Goal: Contribute content: Add original content to the website for others to see

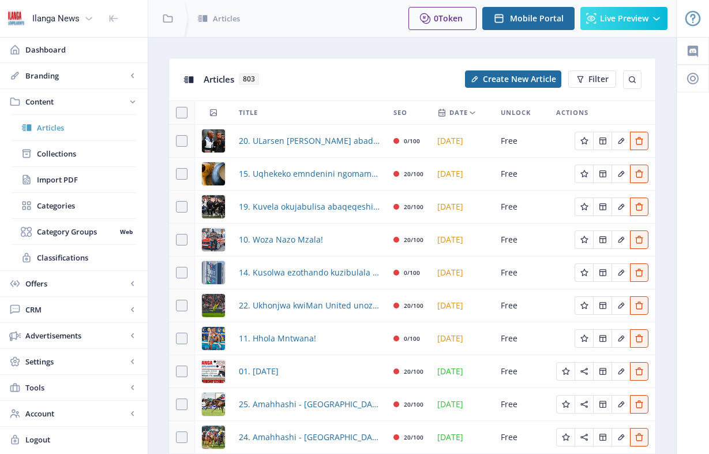
click at [63, 129] on span "Articles" at bounding box center [86, 128] width 99 height 12
click at [521, 80] on span "Create New Article" at bounding box center [519, 78] width 73 height 9
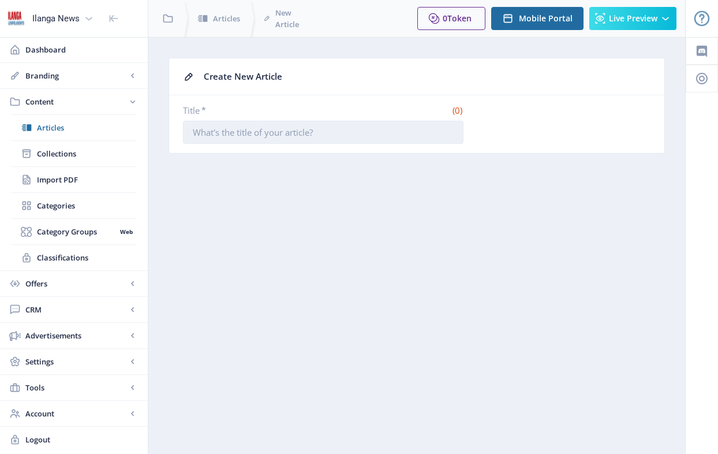
click at [197, 130] on input "Title *" at bounding box center [323, 132] width 280 height 23
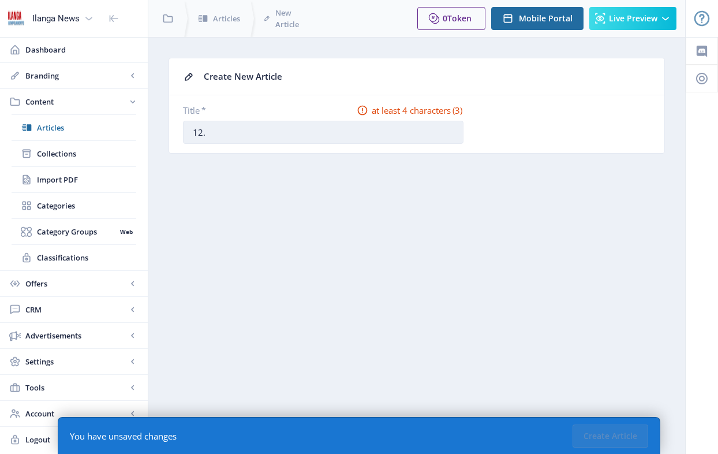
click at [248, 128] on input "12." at bounding box center [323, 132] width 280 height 23
paste input "Kungamdalela ubunzima umntwana ukumgxisha ukudla noma esesuthi"
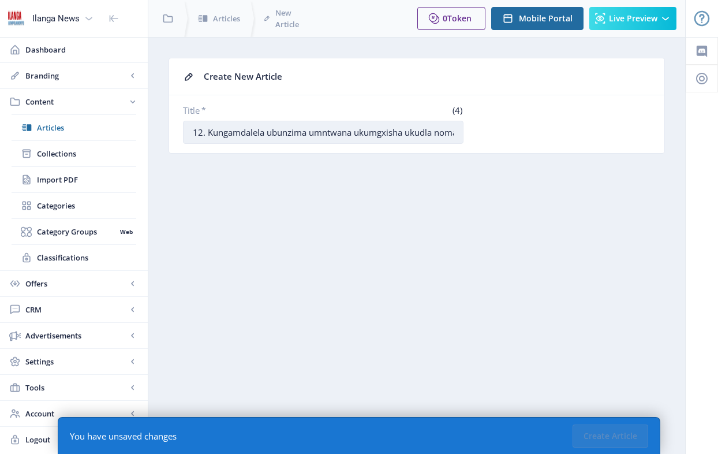
scroll to position [0, 42]
drag, startPoint x: 225, startPoint y: 132, endPoint x: 263, endPoint y: 133, distance: 37.5
click at [263, 133] on input "12. Kungamdalela ubunzima umntwana ukumgxisha ukudla noma esesuthi" at bounding box center [323, 132] width 280 height 23
drag, startPoint x: 265, startPoint y: 131, endPoint x: 228, endPoint y: 130, distance: 36.9
click at [228, 130] on input "12. Kungamdalela ubunzima umntwana ukumgxisha ukudla noma esesuthi" at bounding box center [323, 132] width 280 height 23
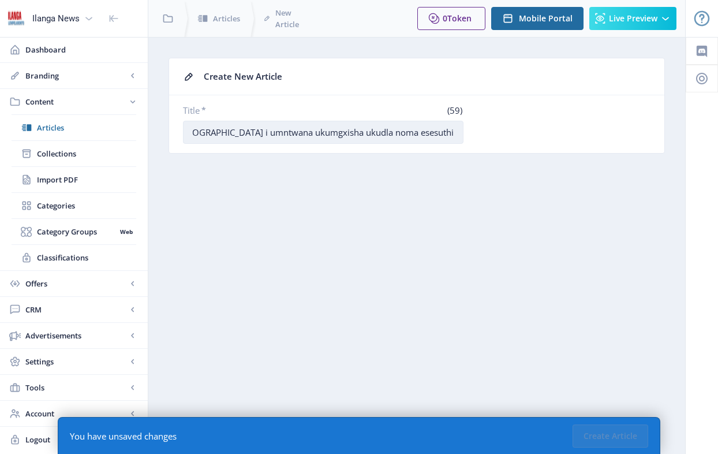
scroll to position [0, 3]
click at [412, 126] on input "12. Kungamdalela izinkinga empilweni umntwana ukumgxisha ukudla noma esesuthi" at bounding box center [323, 132] width 280 height 23
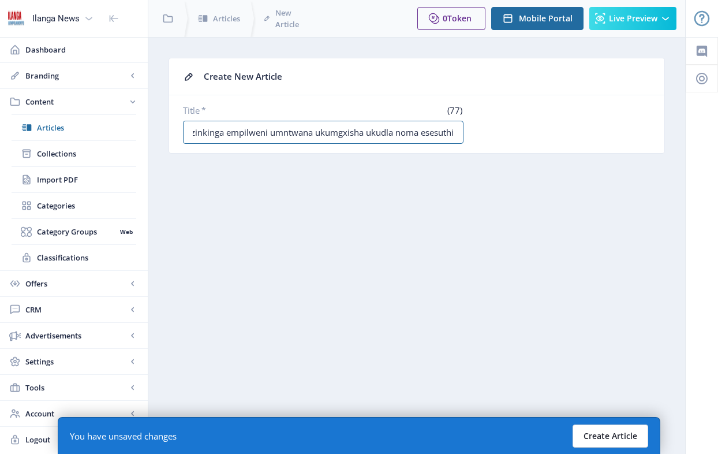
type input "12. Kungamdalela izinkinga empilweni umntwana ukumgxisha ukudla noma esesuthi"
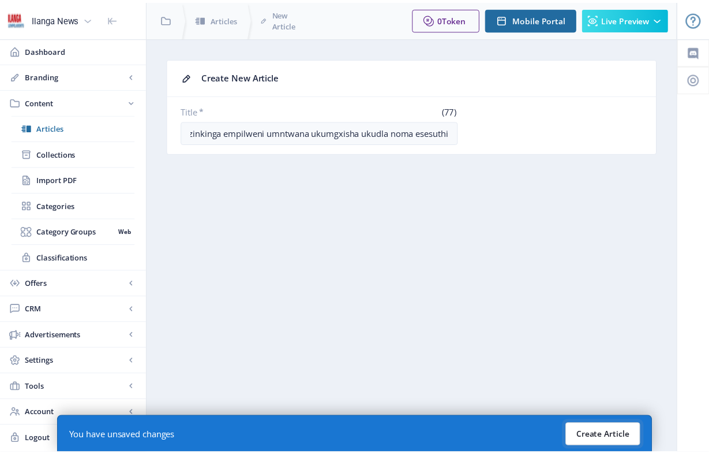
scroll to position [0, 0]
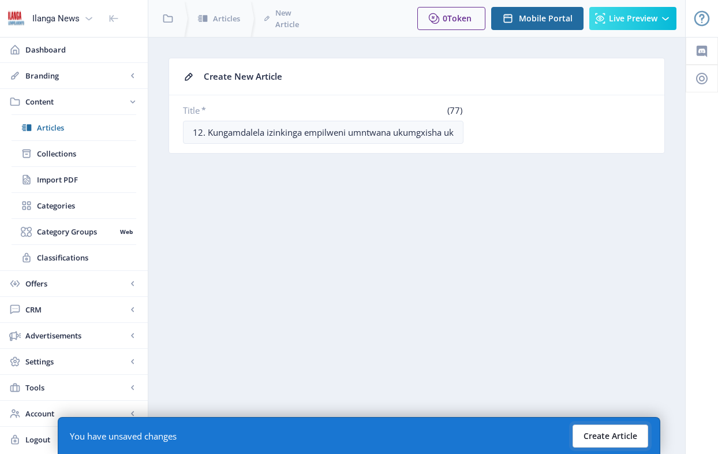
click at [629, 431] on button "Create Article" at bounding box center [611, 435] width 76 height 23
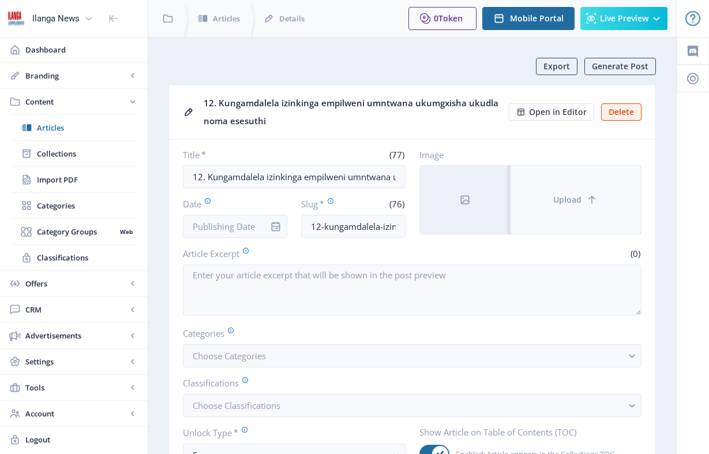
click at [566, 208] on button "Upload" at bounding box center [576, 200] width 130 height 68
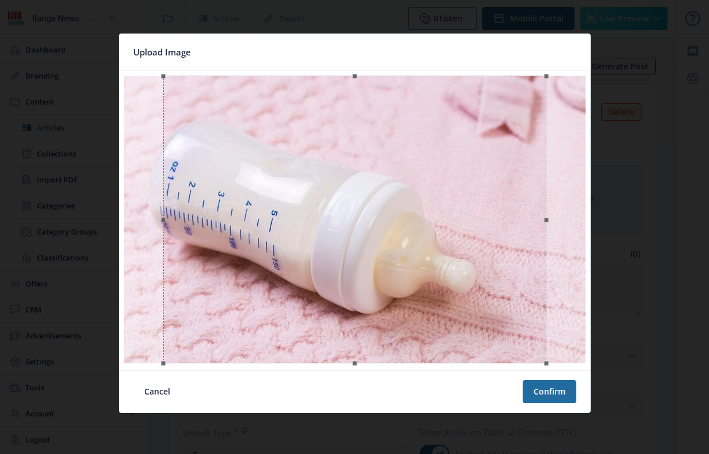
click at [168, 390] on button "Cancel" at bounding box center [157, 391] width 48 height 23
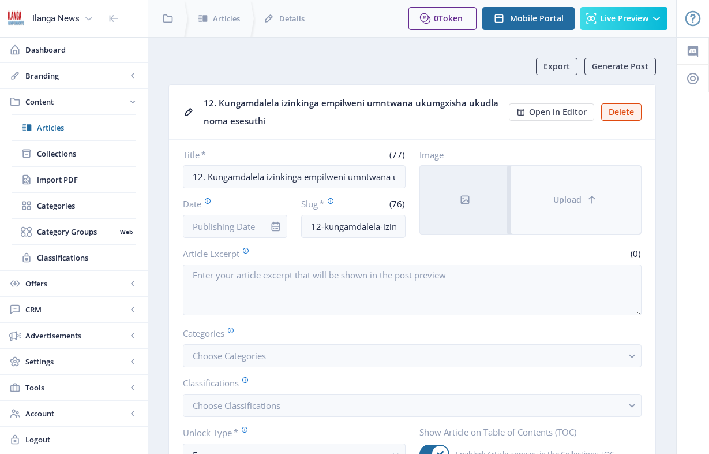
click at [563, 201] on span "Upload" at bounding box center [567, 199] width 28 height 9
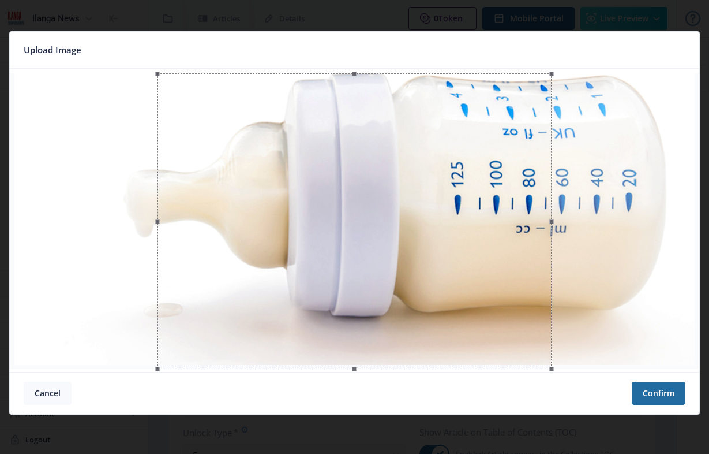
click at [54, 392] on button "Cancel" at bounding box center [48, 392] width 48 height 23
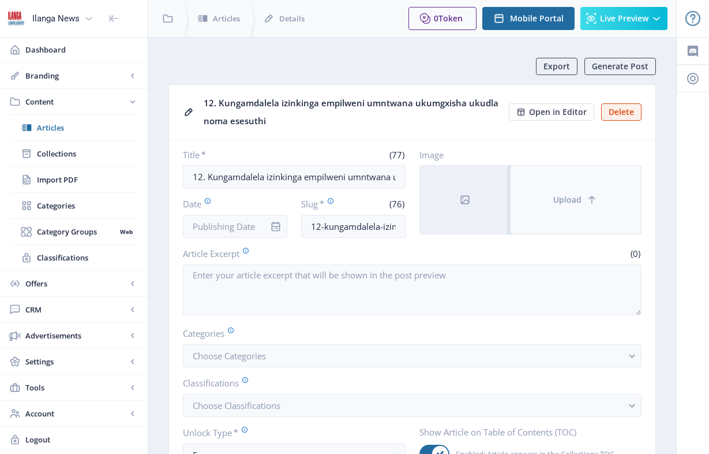
click at [568, 204] on span "Upload" at bounding box center [567, 199] width 28 height 9
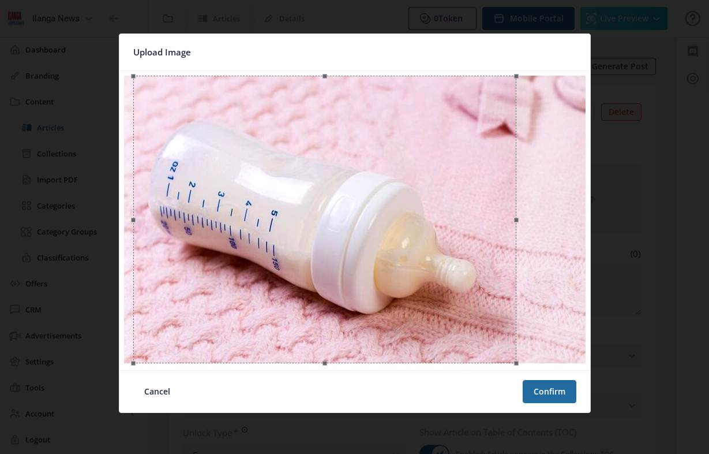
drag, startPoint x: 471, startPoint y: 286, endPoint x: 441, endPoint y: 285, distance: 30.1
click at [441, 285] on div at bounding box center [324, 219] width 383 height 287
click at [563, 383] on button "Confirm" at bounding box center [550, 391] width 54 height 23
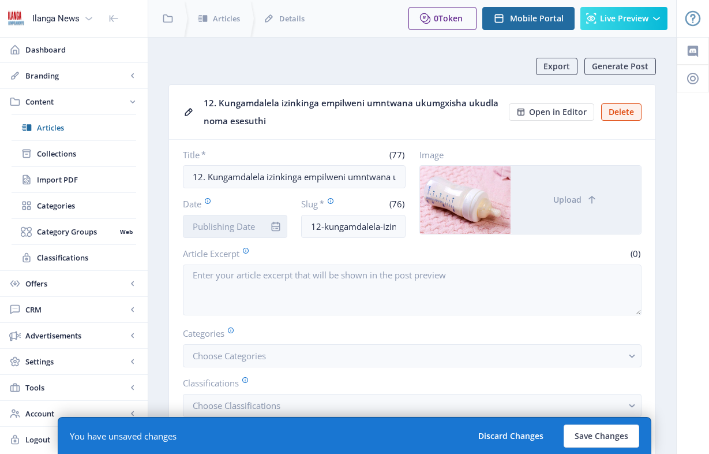
click at [211, 227] on input "Date" at bounding box center [235, 226] width 104 height 23
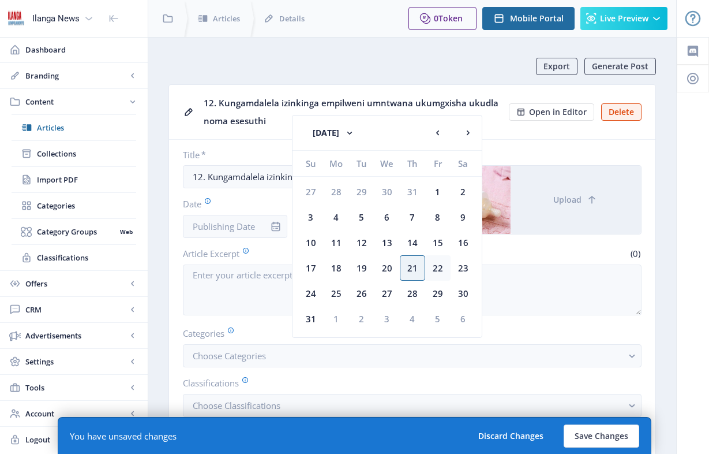
click at [433, 269] on div "22" at bounding box center [437, 267] width 25 height 25
type input "[DATE]"
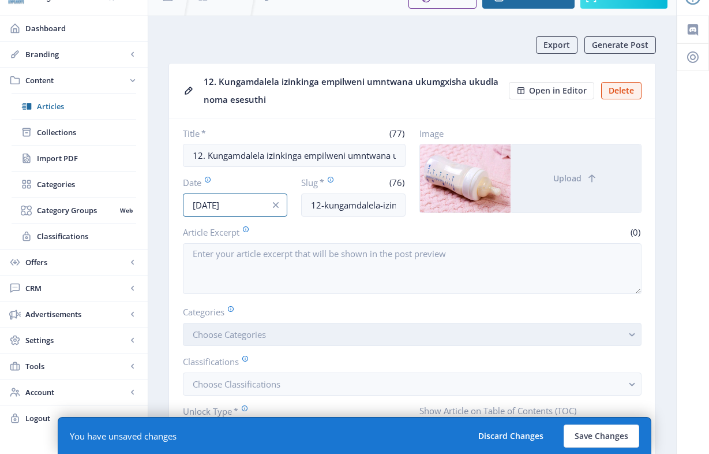
scroll to position [97, 0]
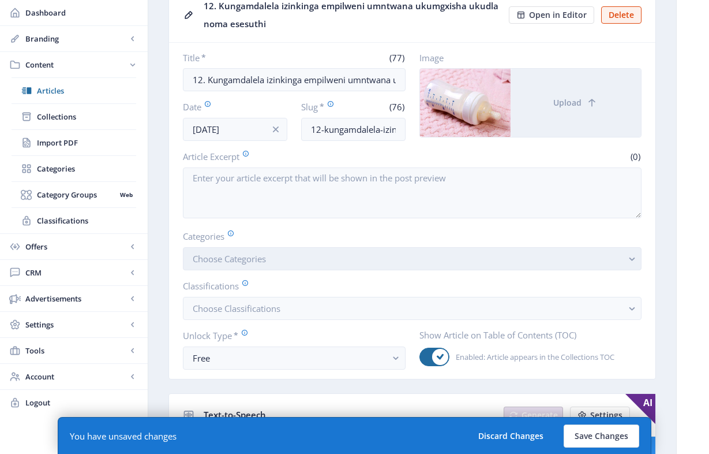
click at [256, 262] on span "Choose Categories" at bounding box center [229, 259] width 73 height 12
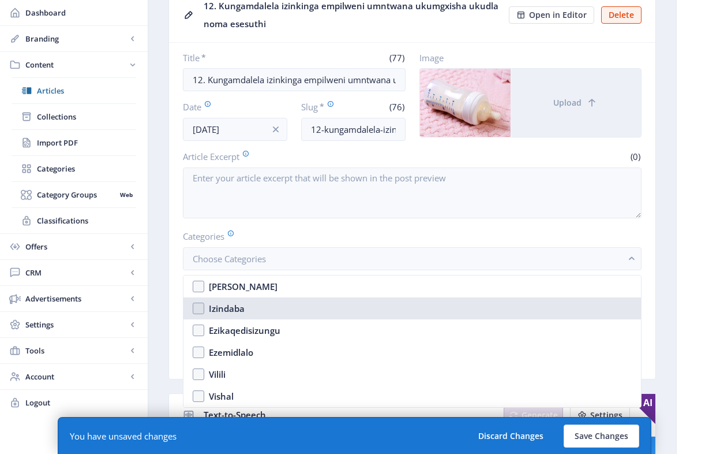
click at [199, 308] on nb-option "Izindaba" at bounding box center [413, 308] width 458 height 22
checkbox input "true"
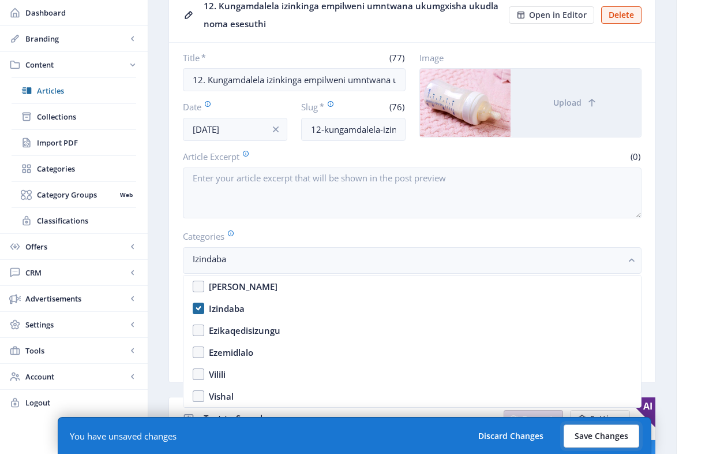
click at [596, 437] on button "Save Changes" at bounding box center [602, 435] width 76 height 23
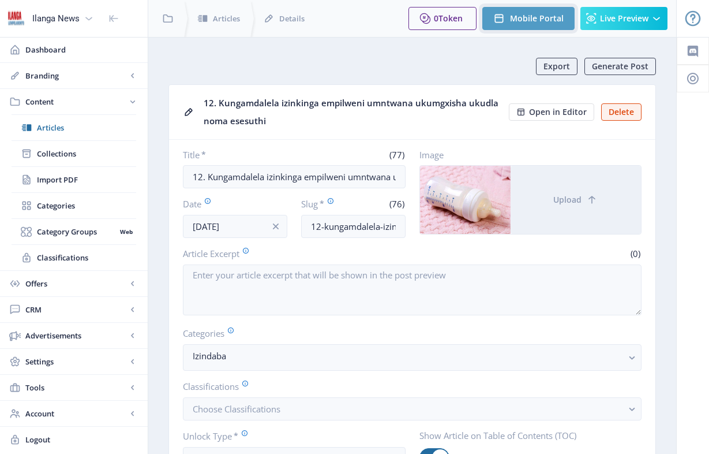
click at [544, 24] on button "Mobile Portal" at bounding box center [528, 18] width 92 height 23
click at [563, 113] on span "Open in Editor" at bounding box center [558, 111] width 58 height 9
